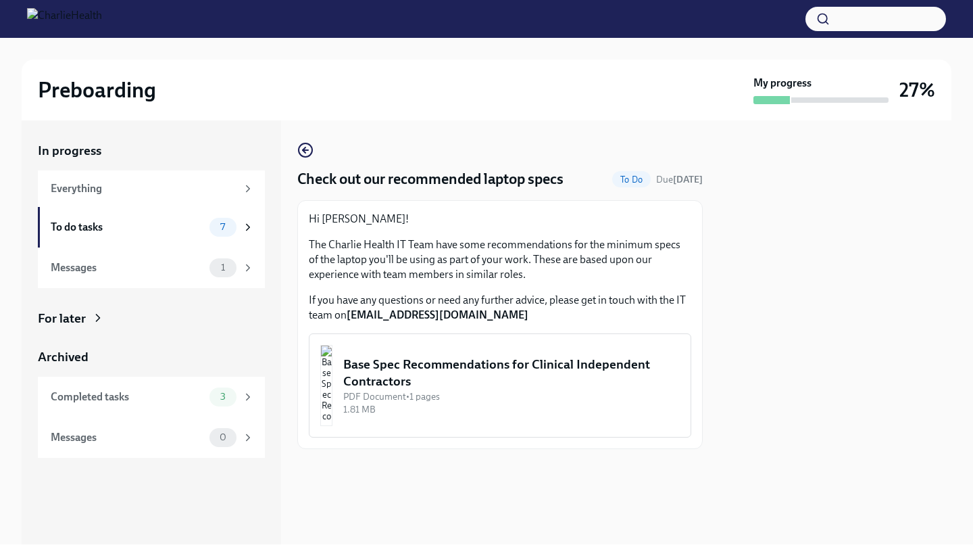
click at [333, 378] on img "button" at bounding box center [326, 385] width 12 height 81
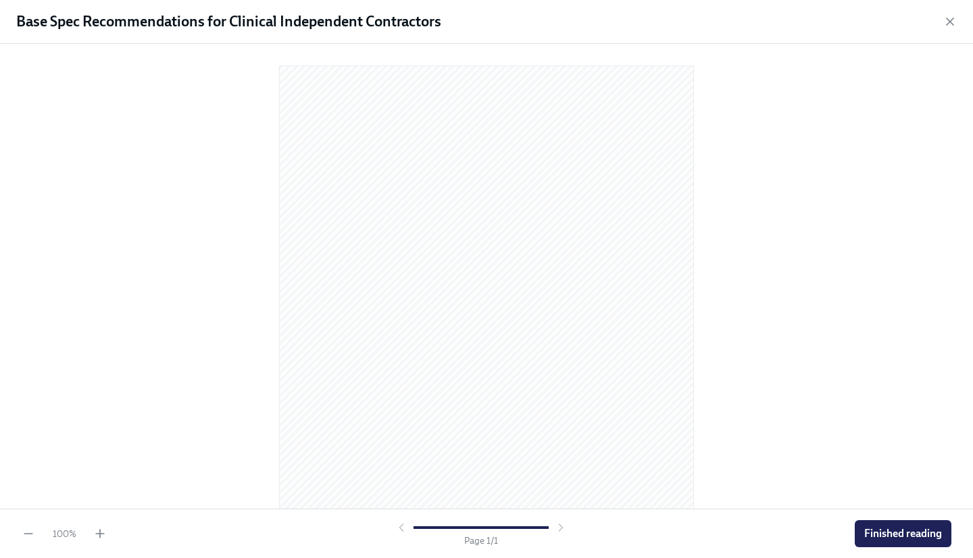
click at [878, 527] on span "Finished reading" at bounding box center [903, 534] width 78 height 14
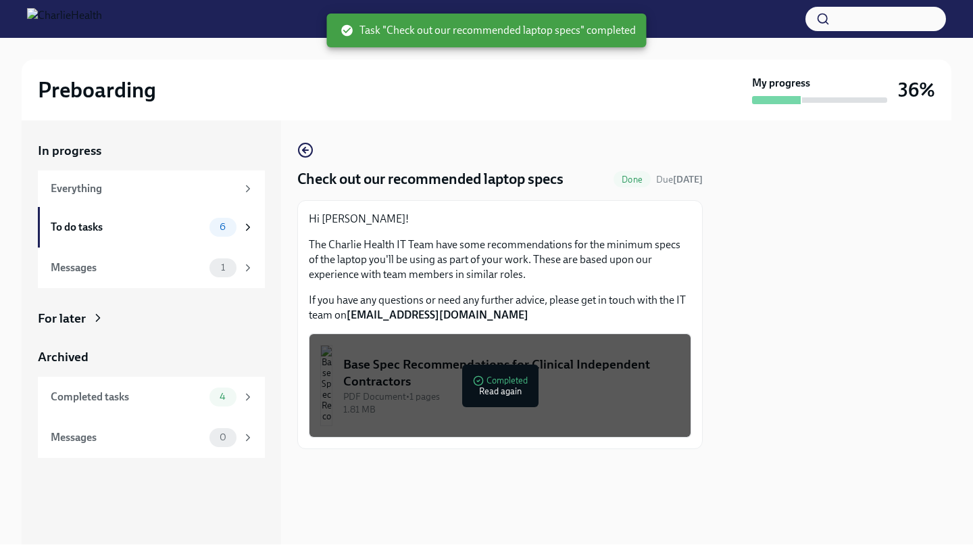
click at [241, 228] on div "6" at bounding box center [232, 227] width 45 height 19
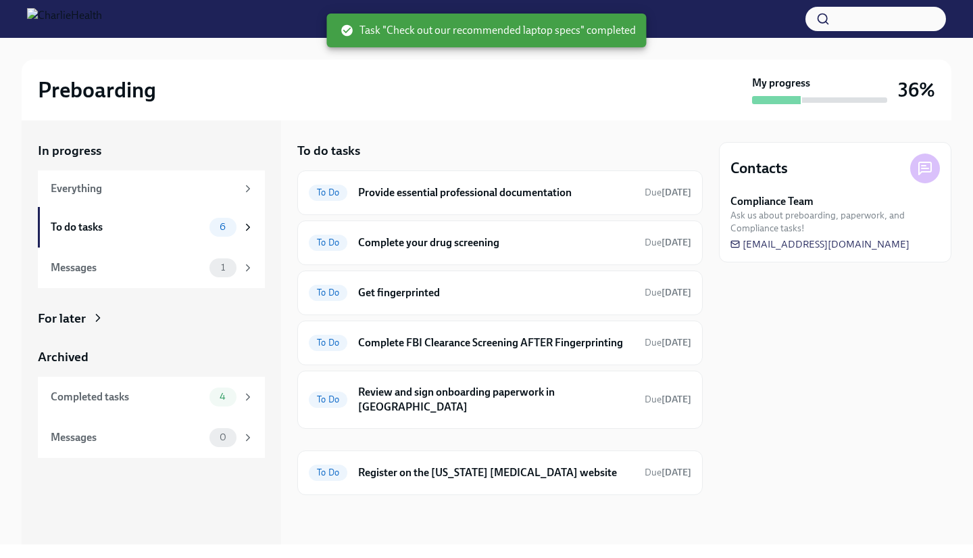
click at [249, 270] on icon at bounding box center [248, 268] width 12 height 12
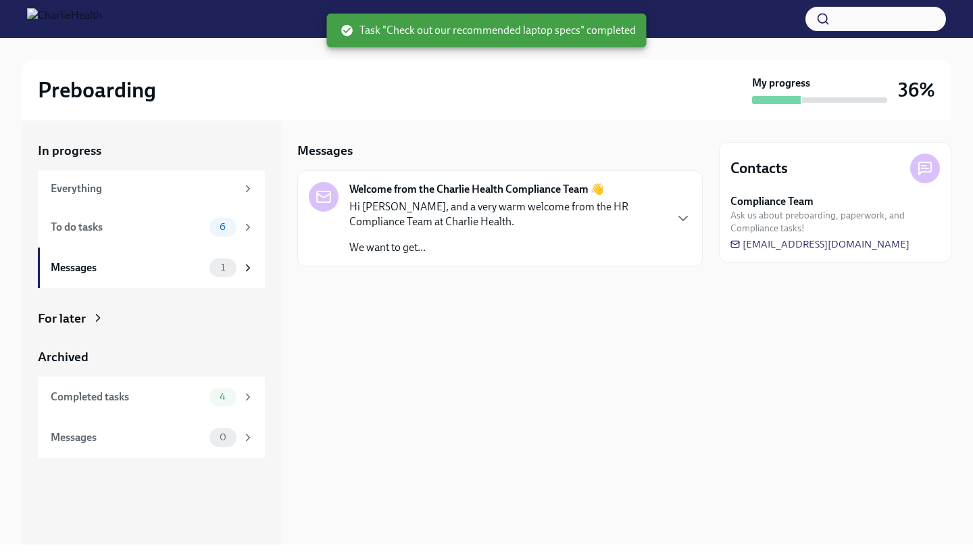
click at [527, 230] on div "Hi [PERSON_NAME], and a very warm welcome from the HR Compliance Team at Charli…" at bounding box center [506, 226] width 315 height 55
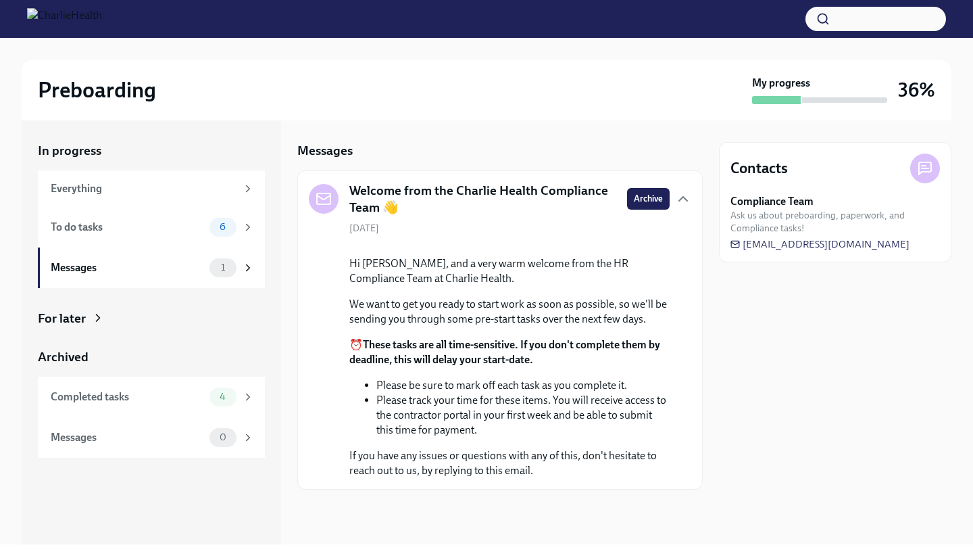
click at [190, 232] on div "To do tasks" at bounding box center [127, 227] width 153 height 15
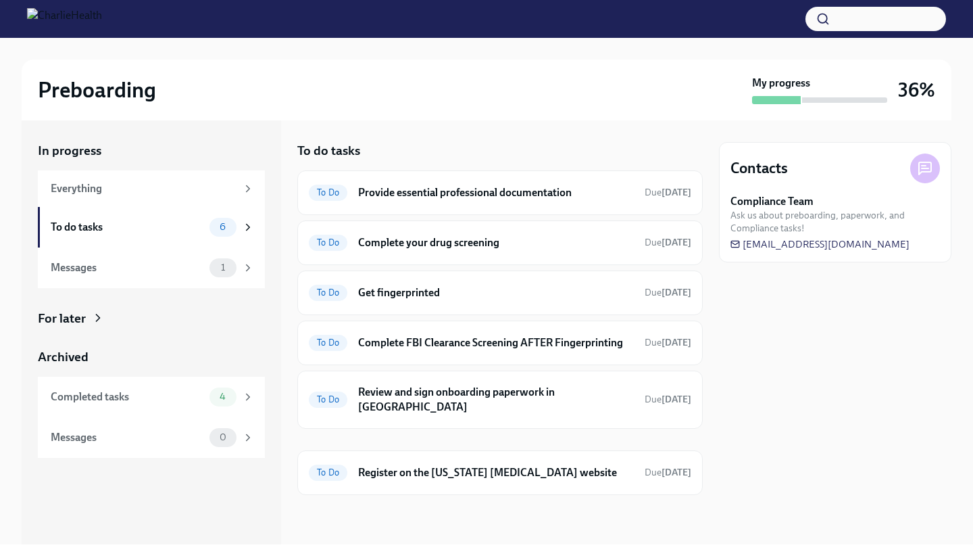
click at [518, 195] on h6 "Provide essential professional documentation" at bounding box center [496, 192] width 276 height 15
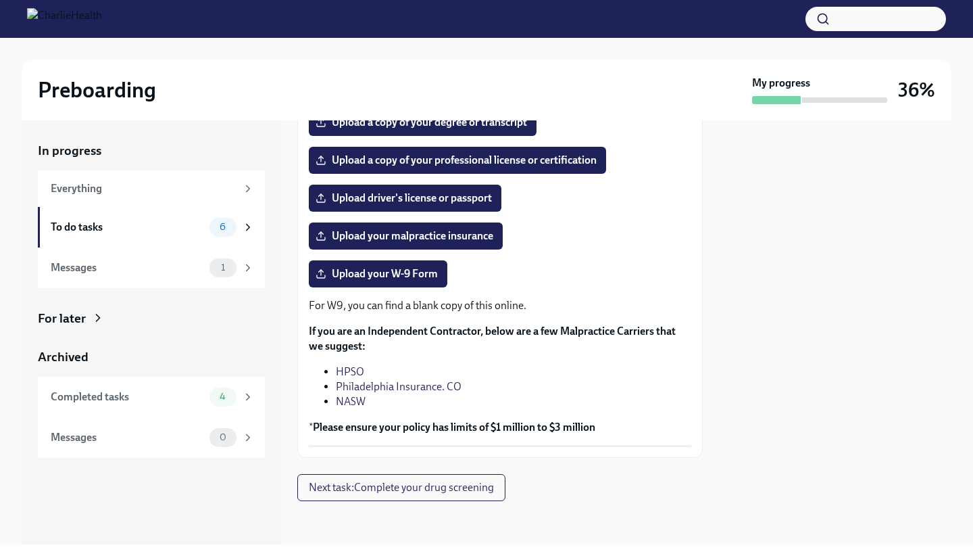
scroll to position [268, 0]
drag, startPoint x: 365, startPoint y: 397, endPoint x: 348, endPoint y: 418, distance: 26.9
click at [377, 287] on label "Upload your W-9 Form" at bounding box center [378, 273] width 139 height 27
click at [0, 0] on input "Upload your W-9 Form" at bounding box center [0, 0] width 0 height 0
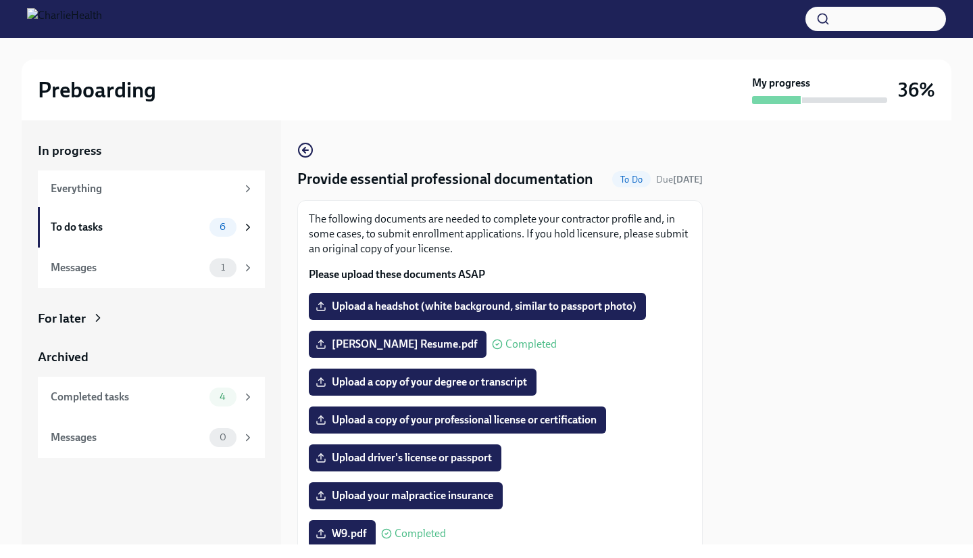
click at [304, 149] on icon "button" at bounding box center [304, 149] width 3 height 5
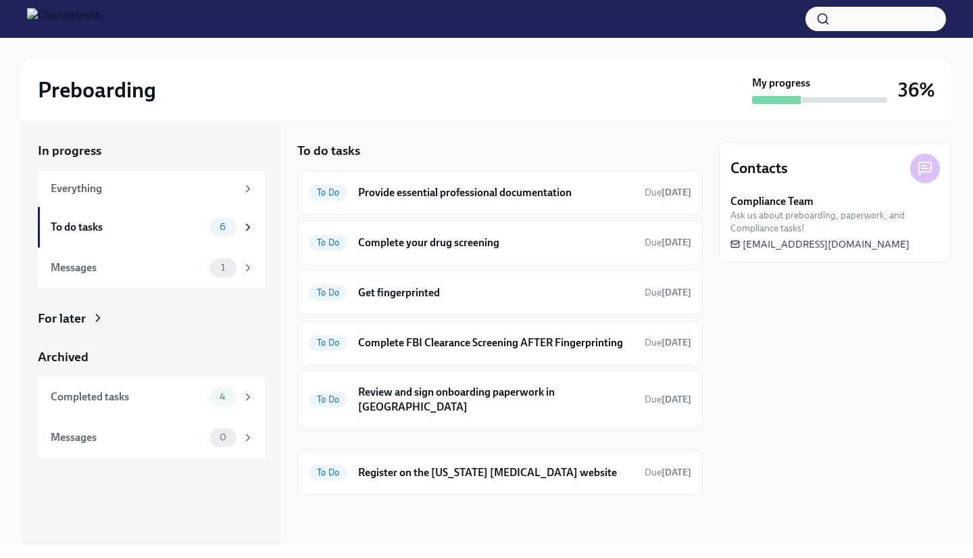
click at [524, 465] on h6 "Register on the [US_STATE] [MEDICAL_DATA] website" at bounding box center [496, 472] width 276 height 15
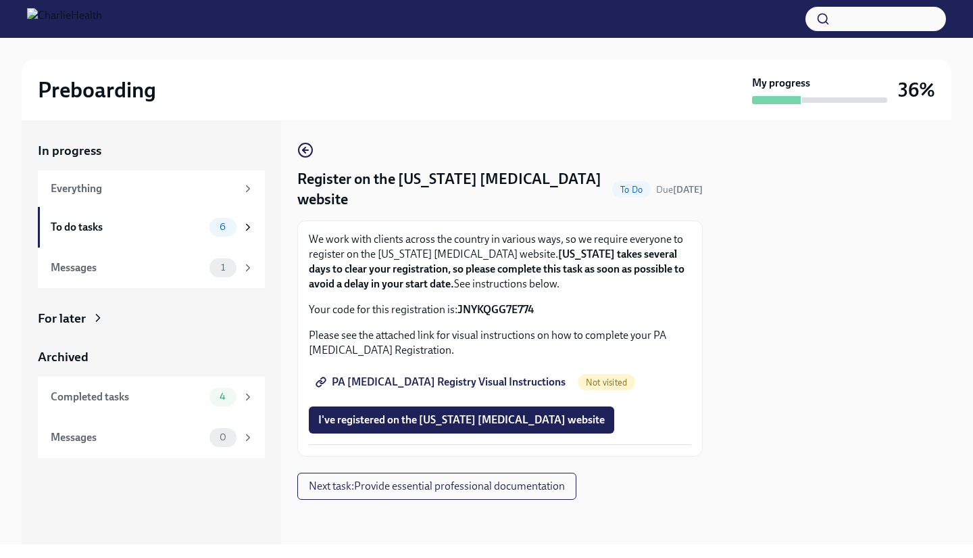
click at [578, 381] on span "Not visited" at bounding box center [606, 382] width 57 height 10
click at [489, 378] on span "PA [MEDICAL_DATA] Registry Visual Instructions" at bounding box center [441, 382] width 247 height 14
